Goal: Find specific page/section: Find specific page/section

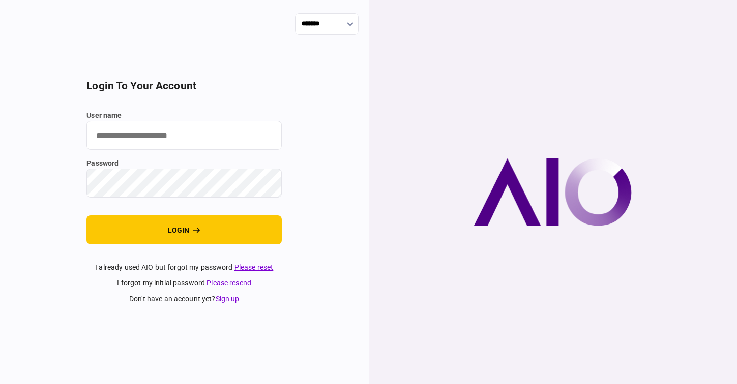
click at [171, 134] on input "user name" at bounding box center [183, 135] width 195 height 29
paste input "**********"
type input "**********"
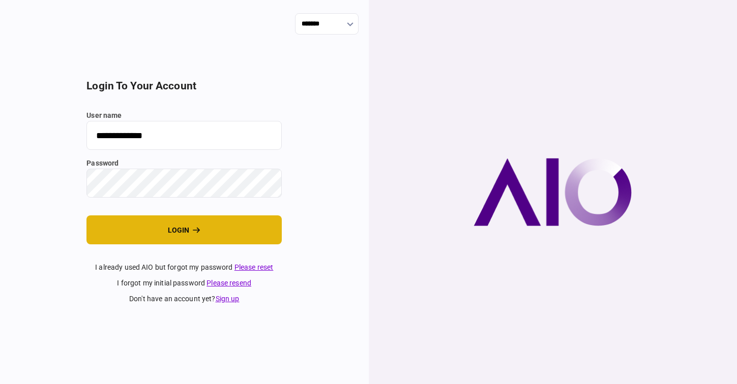
click at [172, 230] on button "login" at bounding box center [183, 230] width 195 height 29
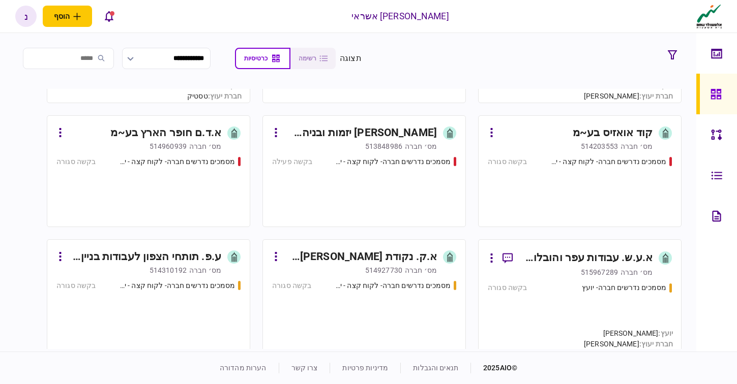
scroll to position [24534, 0]
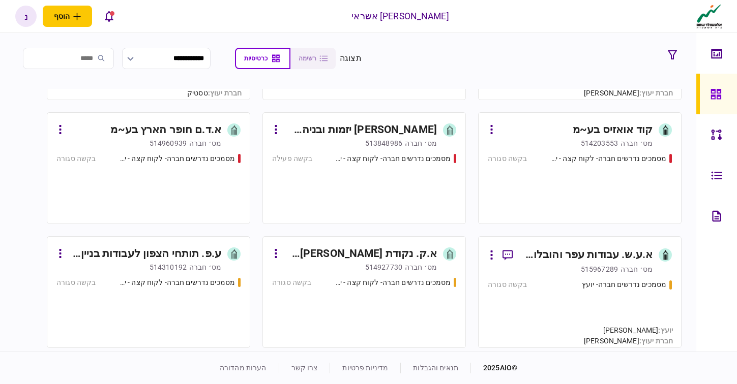
click at [609, 176] on div "מסמכים נדרשים חברה- לקוח קצה - ישיר בקשה סגורה" at bounding box center [579, 185] width 184 height 62
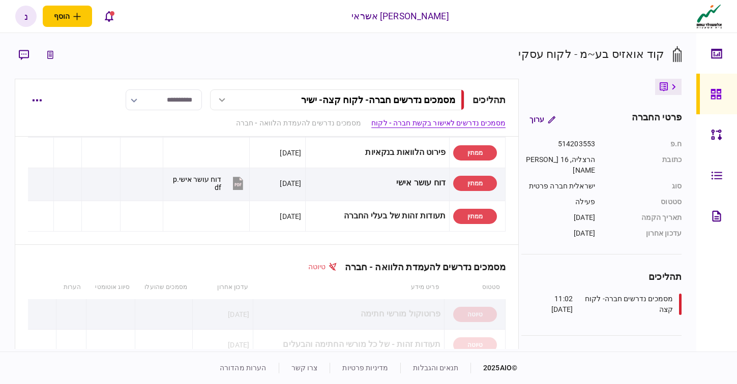
scroll to position [351, 0]
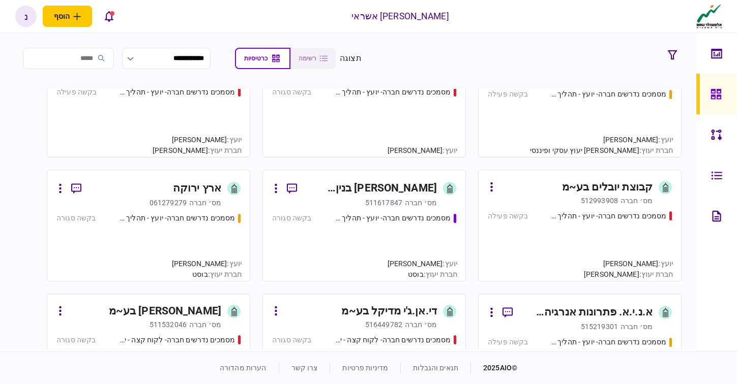
scroll to position [16297, 0]
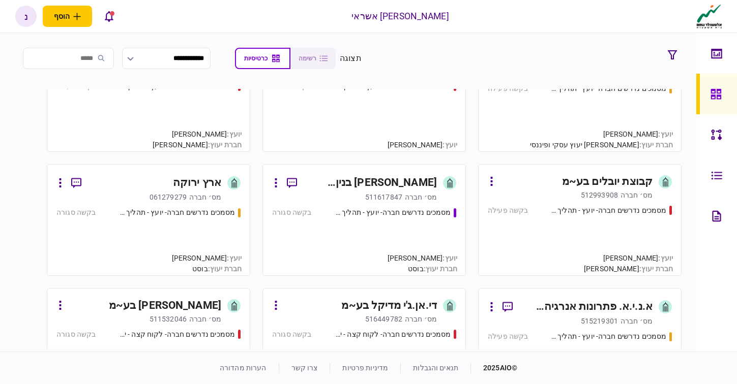
click at [357, 243] on div "מסמכים נדרשים חברה- יועץ - תהליך חברה בקשה סגורה" at bounding box center [364, 236] width 184 height 59
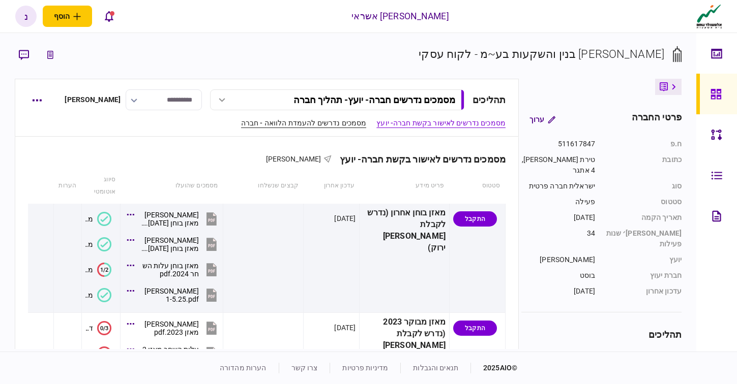
click at [292, 120] on link "מסמכים נדרשים להעמדת הלוואה - חברה" at bounding box center [303, 123] width 125 height 11
click at [24, 17] on div "נ" at bounding box center [25, 16] width 21 height 21
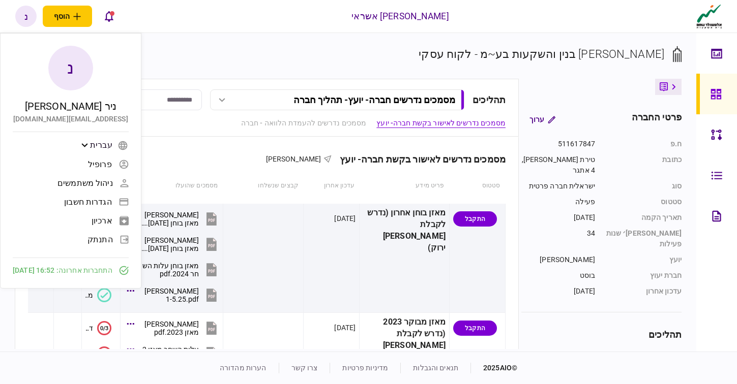
click at [113, 241] on span "התנתק" at bounding box center [99, 239] width 25 height 9
